Goal: Find contact information: Find contact information

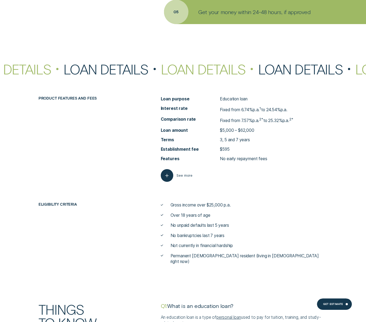
scroll to position [1328, 0]
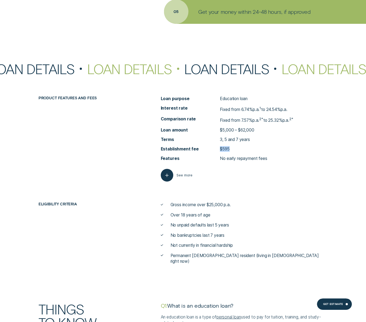
drag, startPoint x: 221, startPoint y: 150, endPoint x: 237, endPoint y: 150, distance: 16.0
click at [237, 149] on li "Establishment fee $595" at bounding box center [244, 149] width 167 height 6
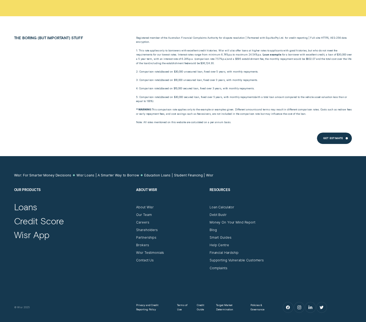
scroll to position [2483, 0]
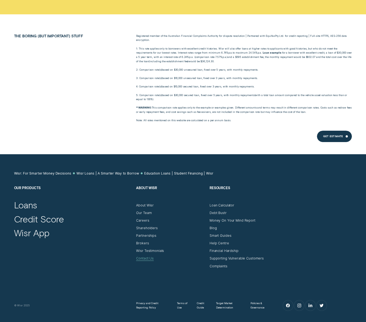
click at [147, 257] on div "Contact Us" at bounding box center [145, 259] width 18 height 4
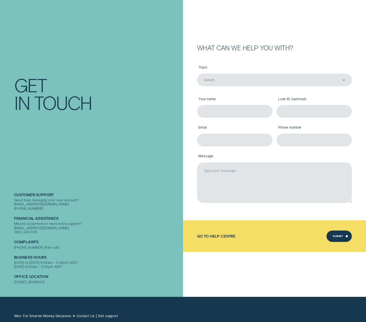
scroll to position [30, 0]
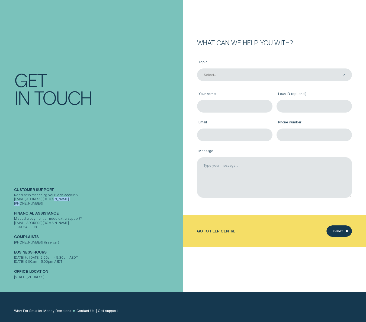
drag, startPoint x: 40, startPoint y: 198, endPoint x: 8, endPoint y: 199, distance: 32.5
click at [8, 199] on div "Contact Get In Touch Customer support Need help managing your loan account? [EM…" at bounding box center [91, 131] width 183 height 322
copy div "1300 992 007"
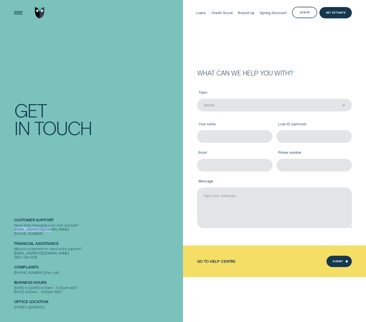
drag, startPoint x: 56, startPoint y: 226, endPoint x: 14, endPoint y: 226, distance: 42.3
click at [13, 226] on div "Contact Get In Touch Customer support Need help managing your loan account? [EM…" at bounding box center [91, 161] width 183 height 322
copy div "[EMAIL_ADDRESS][DOMAIN_NAME]"
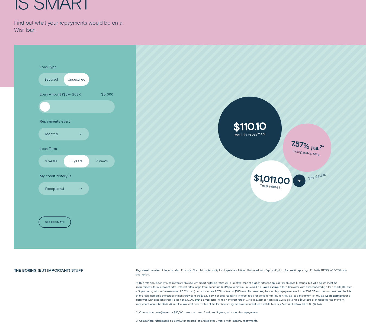
scroll to position [82, 0]
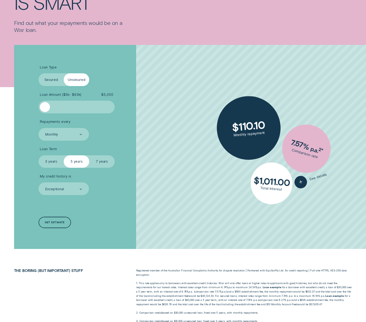
click at [53, 79] on label "Secured" at bounding box center [50, 79] width 25 height 13
click at [38, 73] on input "Secured" at bounding box center [38, 73] width 0 height 0
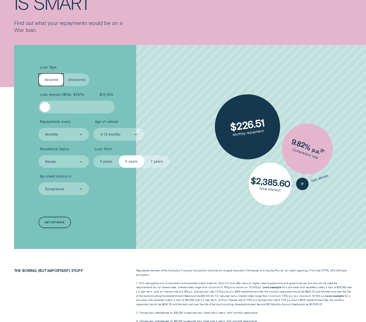
click at [72, 79] on label "Unsecured" at bounding box center [76, 79] width 25 height 13
click at [64, 73] on input "Unsecured" at bounding box center [64, 73] width 0 height 0
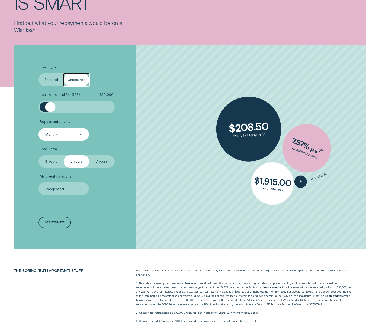
click at [65, 135] on div "Monthly" at bounding box center [63, 134] width 37 height 5
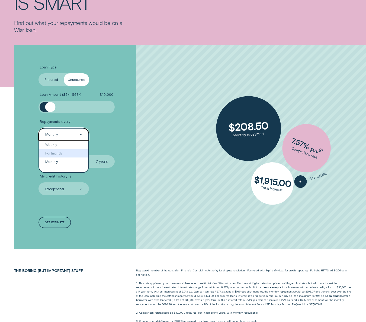
drag, startPoint x: 132, startPoint y: 140, endPoint x: 124, endPoint y: 143, distance: 9.0
click at [131, 140] on li "Repayments every option Fortnightly focused, 2 of 3. 3 results available. Use U…" at bounding box center [97, 130] width 118 height 21
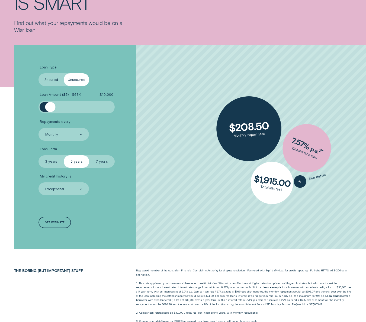
click at [51, 161] on label "3 years" at bounding box center [50, 161] width 25 height 13
click at [38, 155] on input "3 years" at bounding box center [38, 155] width 0 height 0
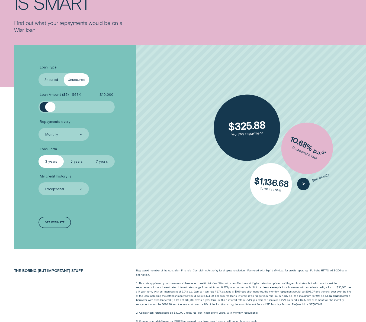
click at [76, 162] on label "5 years" at bounding box center [76, 161] width 25 height 13
click at [64, 155] on input "5 years" at bounding box center [64, 155] width 0 height 0
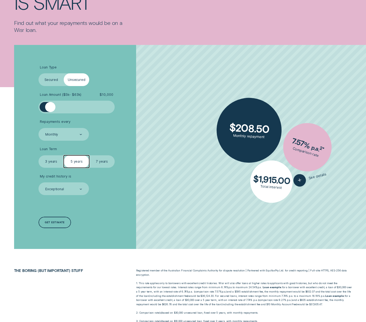
click at [105, 161] on label "7 years" at bounding box center [101, 161] width 25 height 13
click at [89, 155] on input "7 years" at bounding box center [89, 155] width 0 height 0
